Goal: Communication & Community: Answer question/provide support

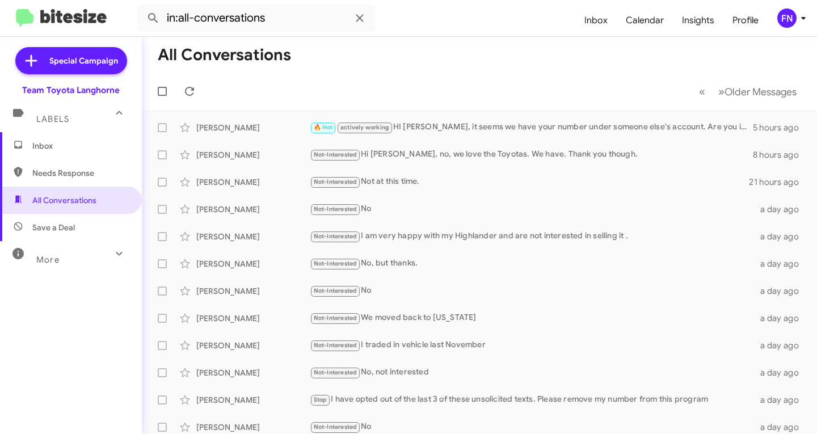
click at [69, 152] on span "Inbox" at bounding box center [71, 145] width 142 height 27
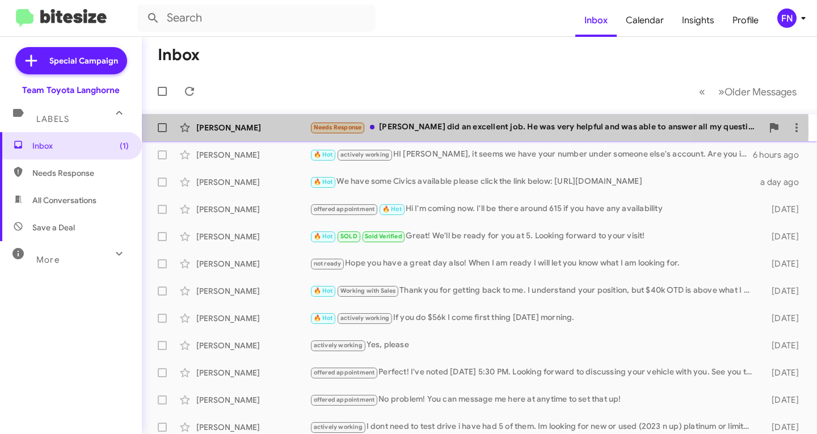
click at [246, 128] on div "[PERSON_NAME]" at bounding box center [253, 127] width 114 height 11
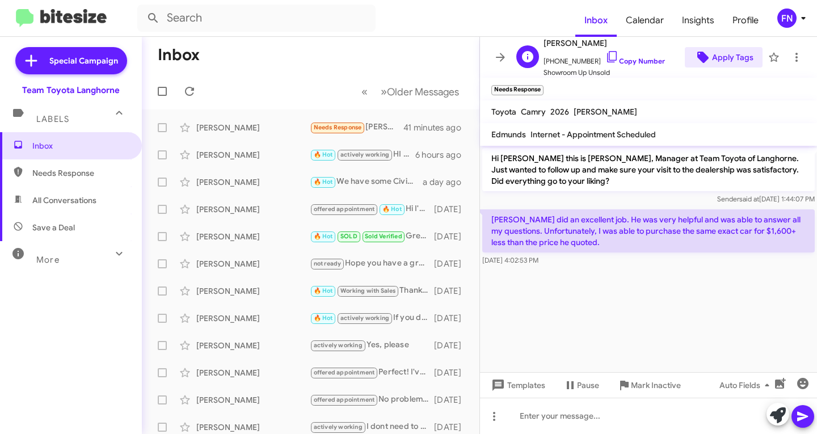
click at [719, 56] on span "Apply Tags" at bounding box center [732, 57] width 41 height 20
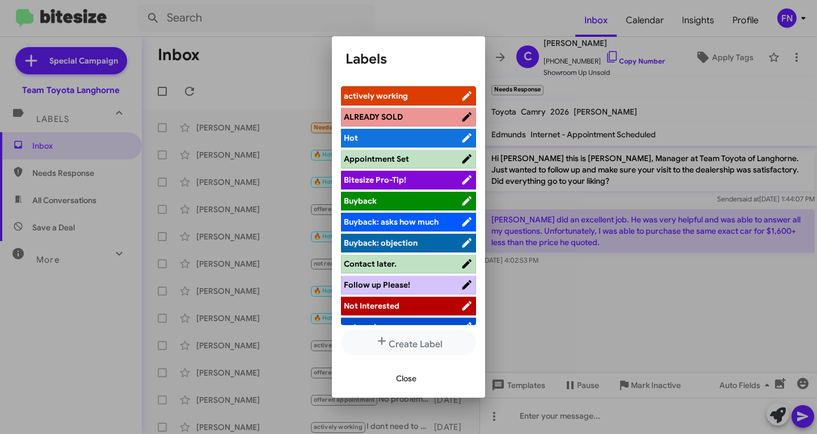
click at [393, 311] on span "Not Interested" at bounding box center [402, 305] width 117 height 11
click at [404, 380] on span "Close" at bounding box center [406, 378] width 20 height 20
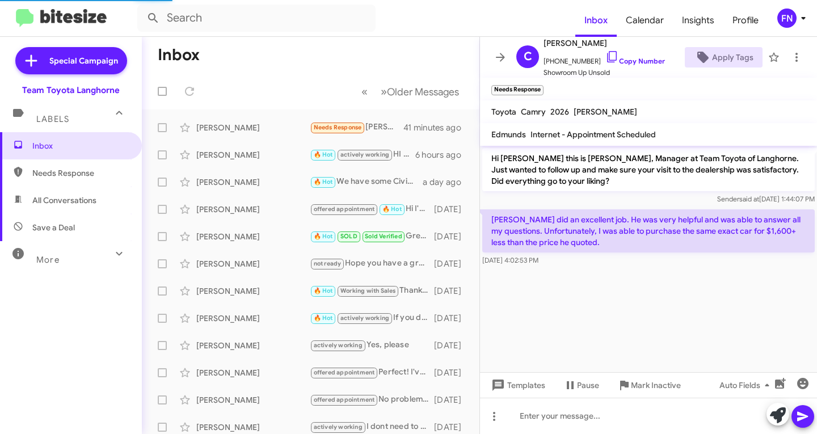
click at [49, 202] on span "All Conversations" at bounding box center [64, 200] width 64 height 11
type input "in:all-conversations"
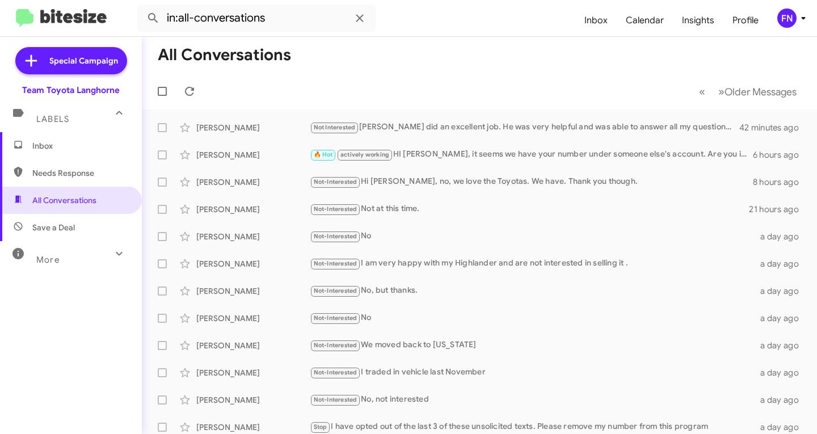
click at [785, 22] on div "FN" at bounding box center [787, 18] width 19 height 19
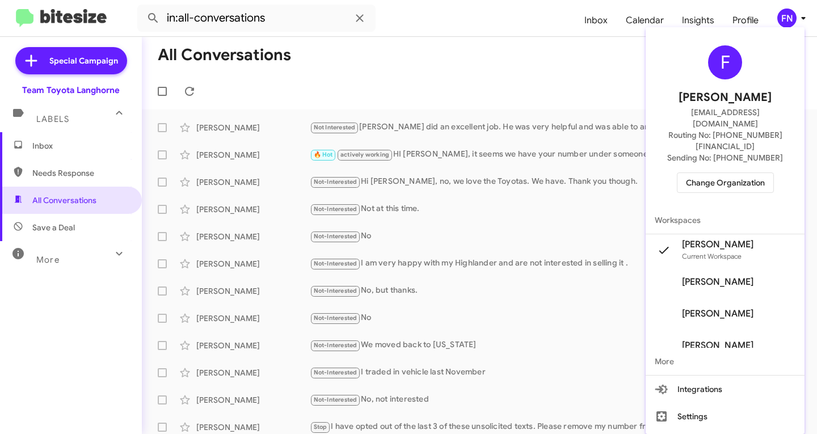
click at [746, 173] on span "Change Organization" at bounding box center [725, 182] width 79 height 19
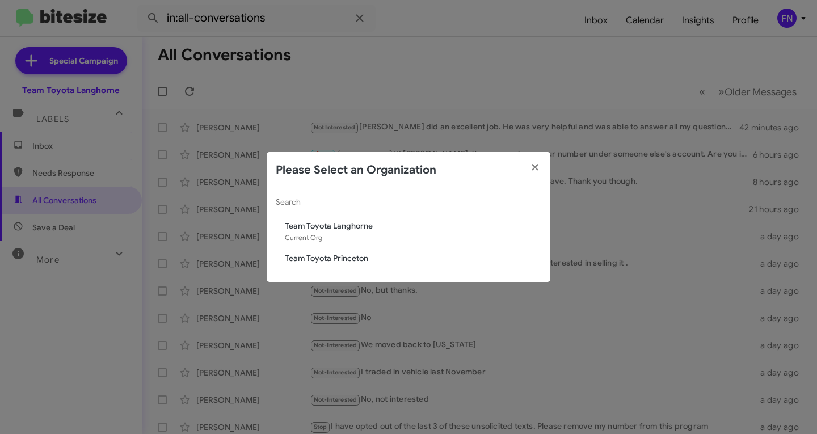
click at [353, 261] on span "Team Toyota Princeton" at bounding box center [413, 258] width 257 height 11
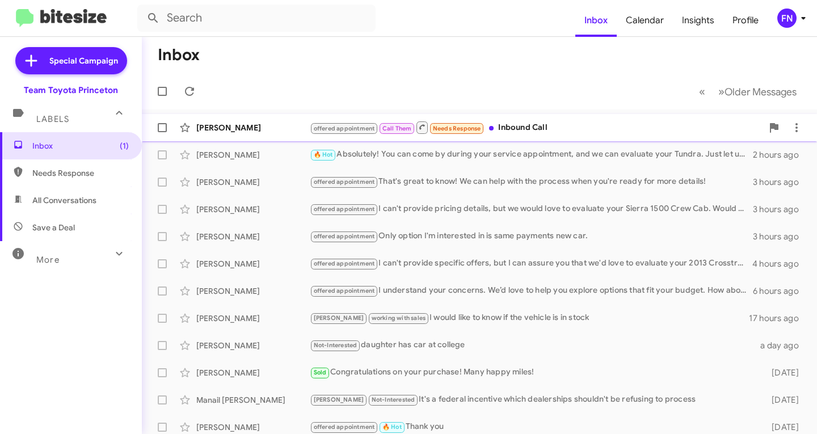
click at [225, 136] on div "John Krystofik offered appointment Call Them Needs Response Inbound Call 2 hour…" at bounding box center [479, 127] width 657 height 23
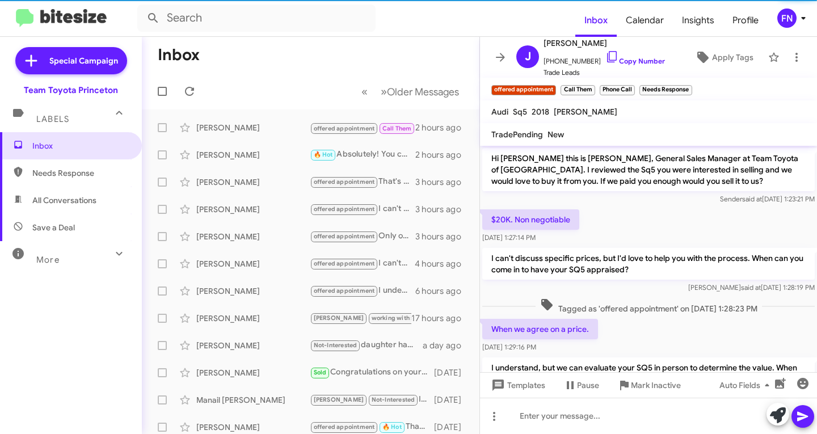
scroll to position [75, 0]
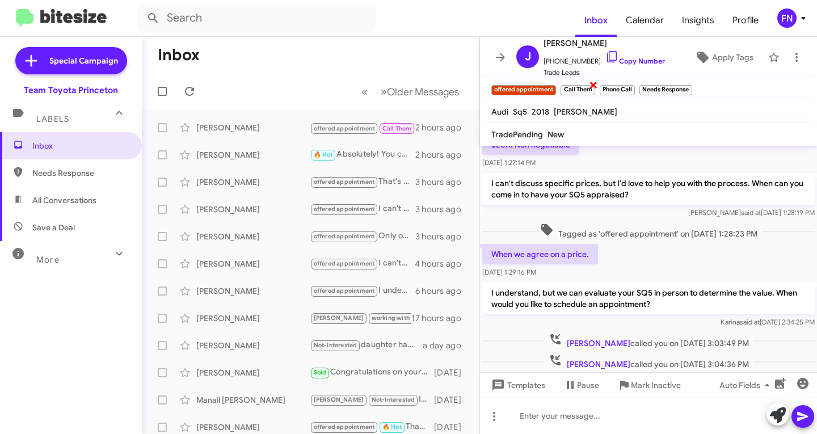
click at [595, 89] on span "×" at bounding box center [593, 85] width 9 height 14
click at [597, 89] on span "×" at bounding box center [594, 85] width 9 height 14
click at [609, 88] on span "×" at bounding box center [611, 85] width 9 height 14
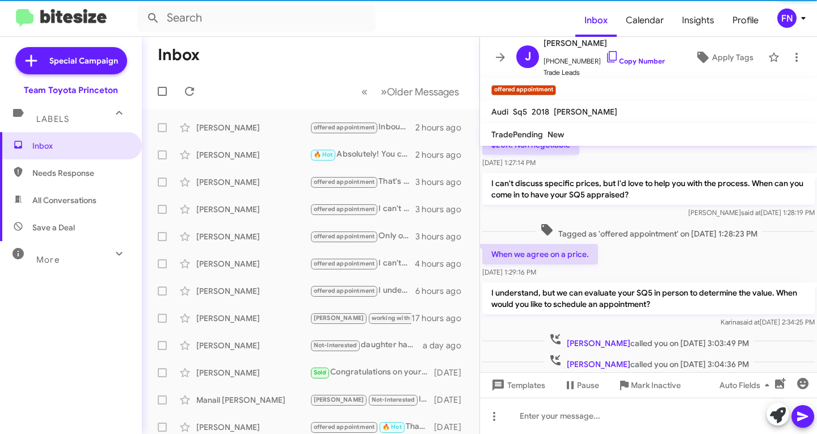
click at [73, 192] on span "All Conversations" at bounding box center [71, 200] width 142 height 27
type input "in:all-conversations"
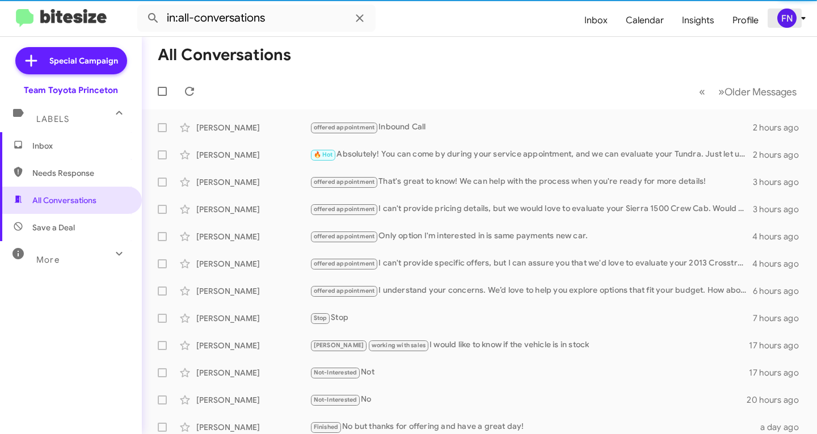
click at [789, 20] on div "FN" at bounding box center [787, 18] width 19 height 19
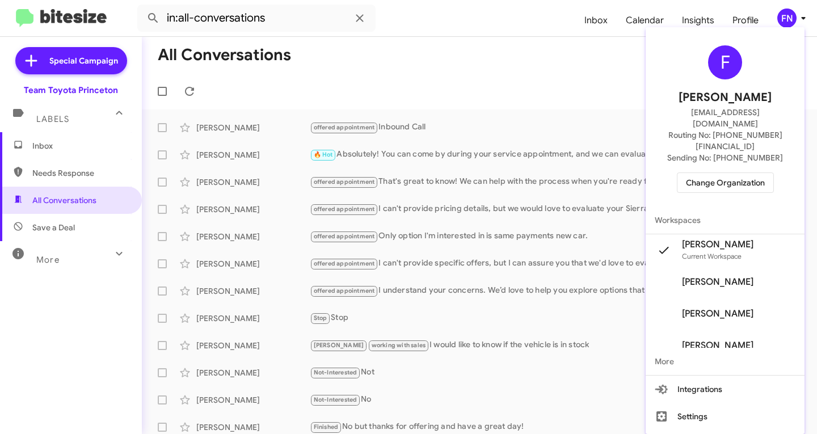
click at [733, 175] on div "F Felicia Nazario fnazario@teamtoyota.net Routing No: +1 (609) 557-3422 Sending…" at bounding box center [725, 119] width 159 height 175
click at [739, 173] on span "Change Organization" at bounding box center [725, 182] width 79 height 19
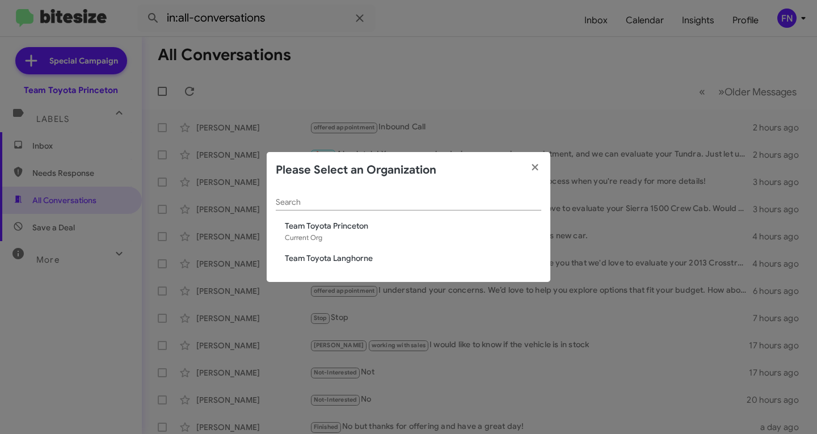
click at [339, 248] on div "Search Team Toyota Princeton Current Org Team Toyota Langhorne" at bounding box center [409, 235] width 284 height 94
click at [338, 259] on span "Team Toyota Langhorne" at bounding box center [413, 258] width 257 height 11
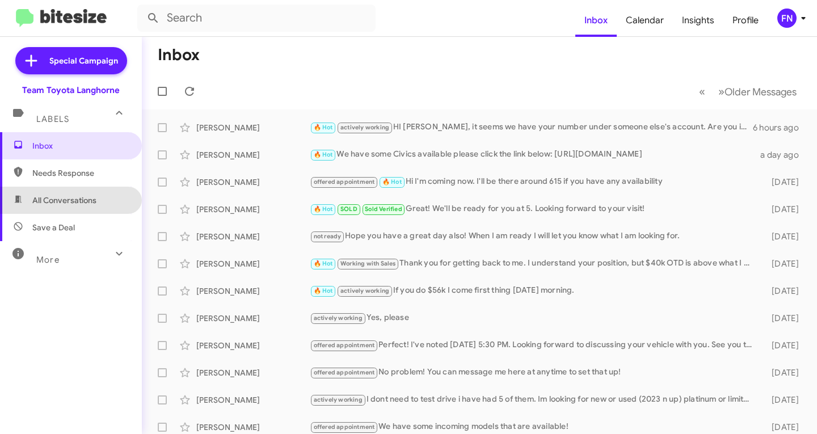
click at [75, 193] on span "All Conversations" at bounding box center [71, 200] width 142 height 27
type input "in:all-conversations"
